Goal: Task Accomplishment & Management: Use online tool/utility

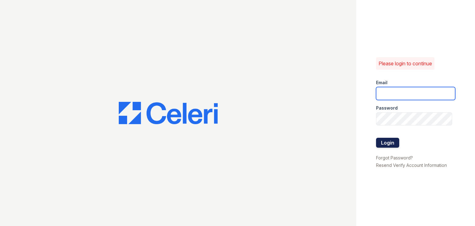
type input "lamirada3@cafmanagement.com"
click at [392, 142] on button "Login" at bounding box center [387, 142] width 23 height 10
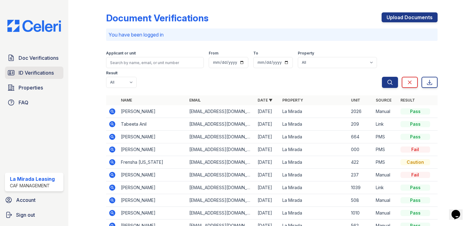
click at [44, 75] on span "ID Verifications" at bounding box center [36, 72] width 35 height 7
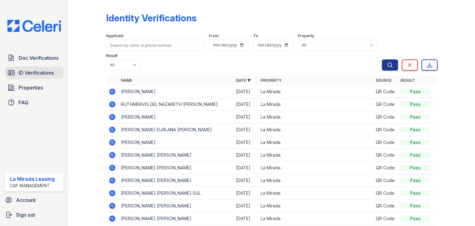
click at [35, 74] on span "ID Verifications" at bounding box center [36, 72] width 35 height 7
